Goal: Information Seeking & Learning: Learn about a topic

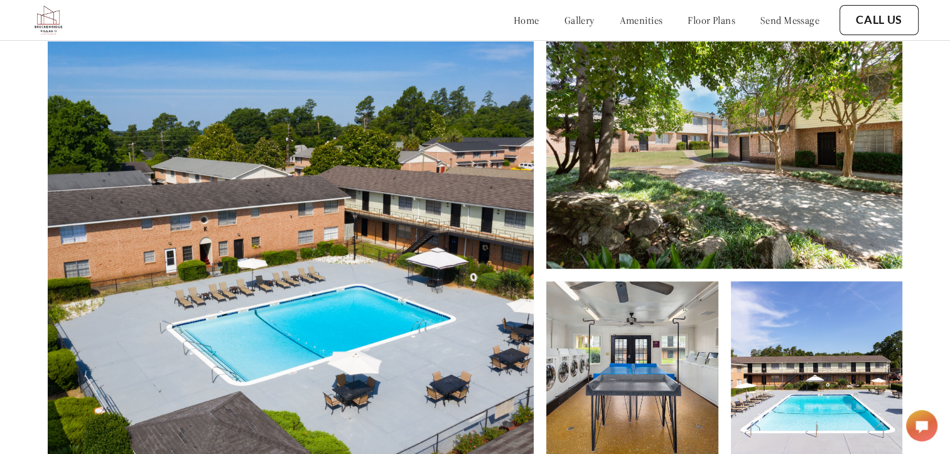
scroll to position [460, 0]
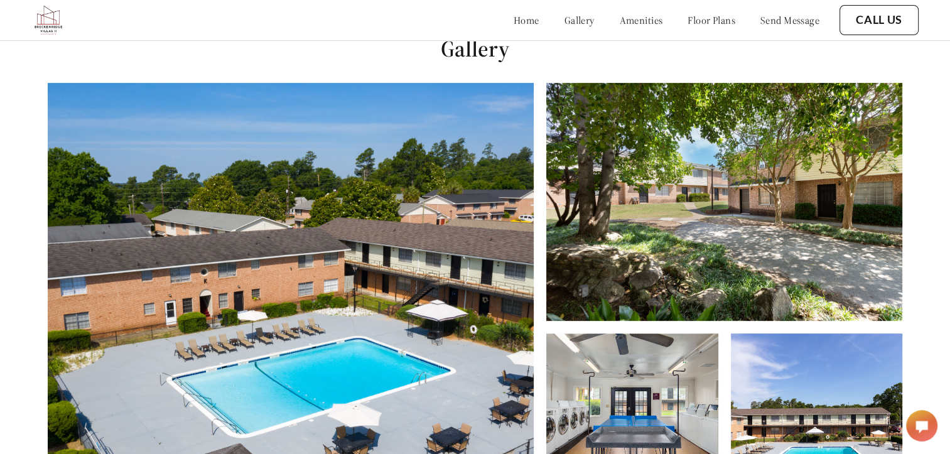
click at [708, 14] on link "floor plans" at bounding box center [712, 20] width 48 height 13
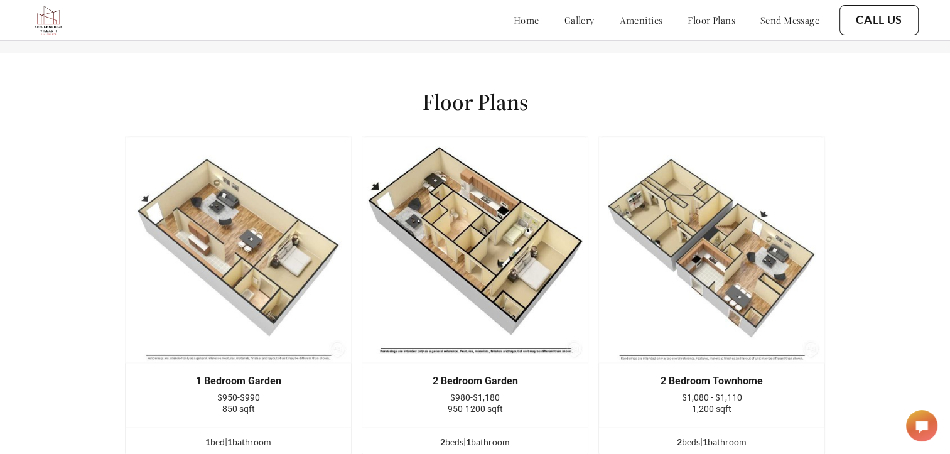
scroll to position [1555, 0]
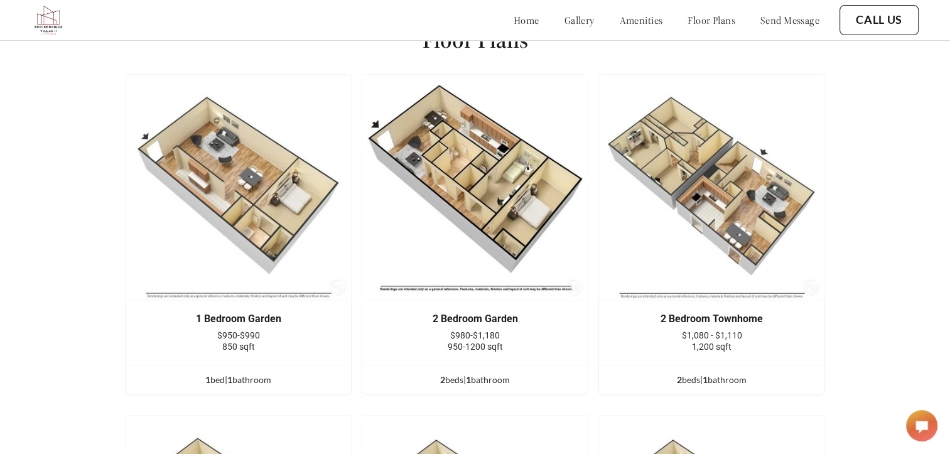
click at [727, 210] on img at bounding box center [712, 187] width 227 height 227
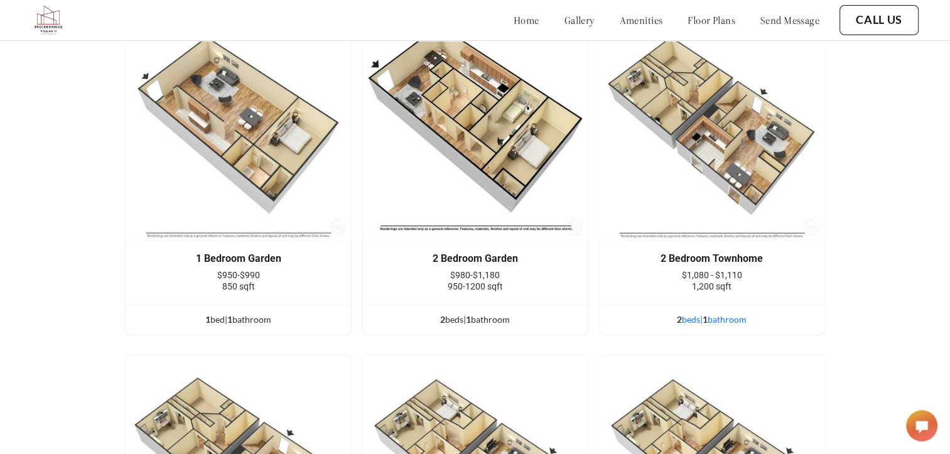
scroll to position [1614, 0]
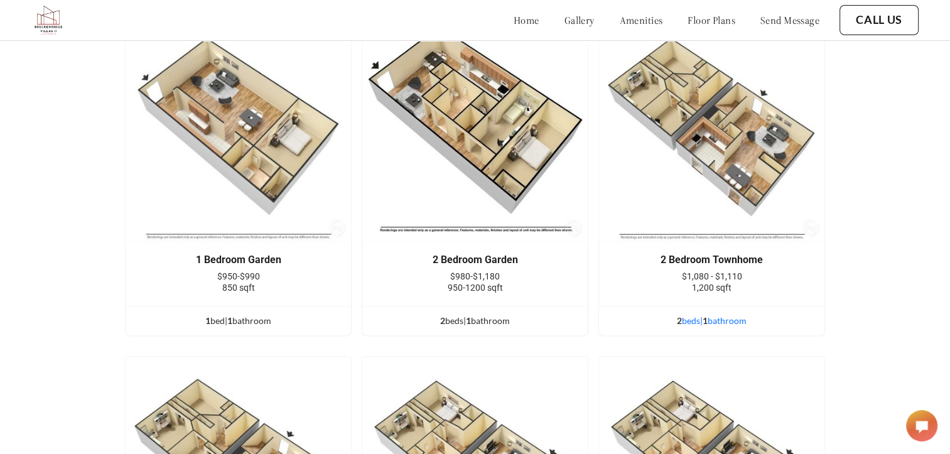
click at [707, 328] on div "2 bed s | 1 bathroom" at bounding box center [711, 321] width 225 height 14
click at [686, 160] on img at bounding box center [712, 128] width 227 height 227
click at [733, 323] on div "2 bed s | 1 bathroom" at bounding box center [711, 321] width 225 height 14
click at [735, 328] on div "2 bed s | 1 bathroom" at bounding box center [711, 321] width 225 height 14
click at [744, 327] on div "2 bed s | 1 bathroom" at bounding box center [711, 321] width 225 height 14
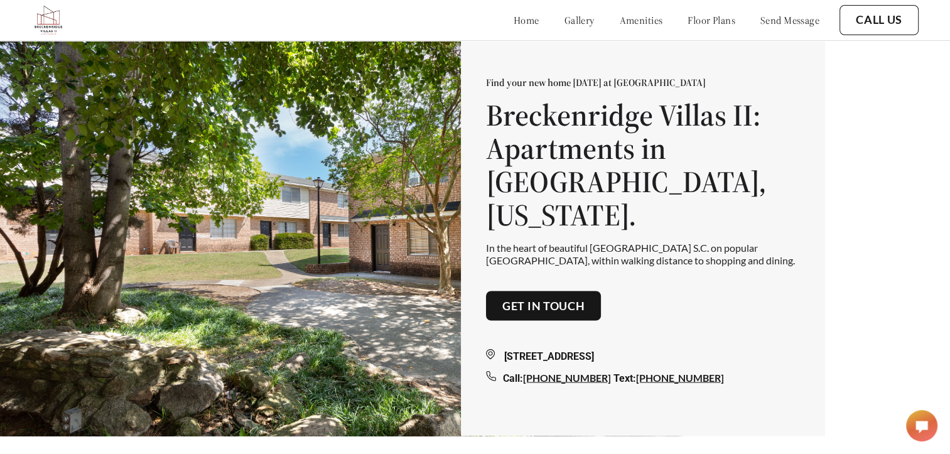
scroll to position [0, 0]
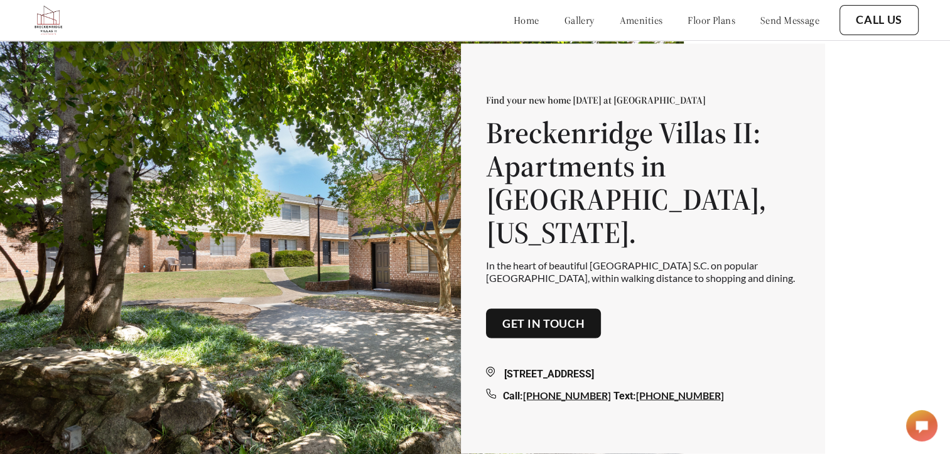
click at [620, 26] on link "amenities" at bounding box center [641, 20] width 43 height 13
